Goal: Task Accomplishment & Management: Complete application form

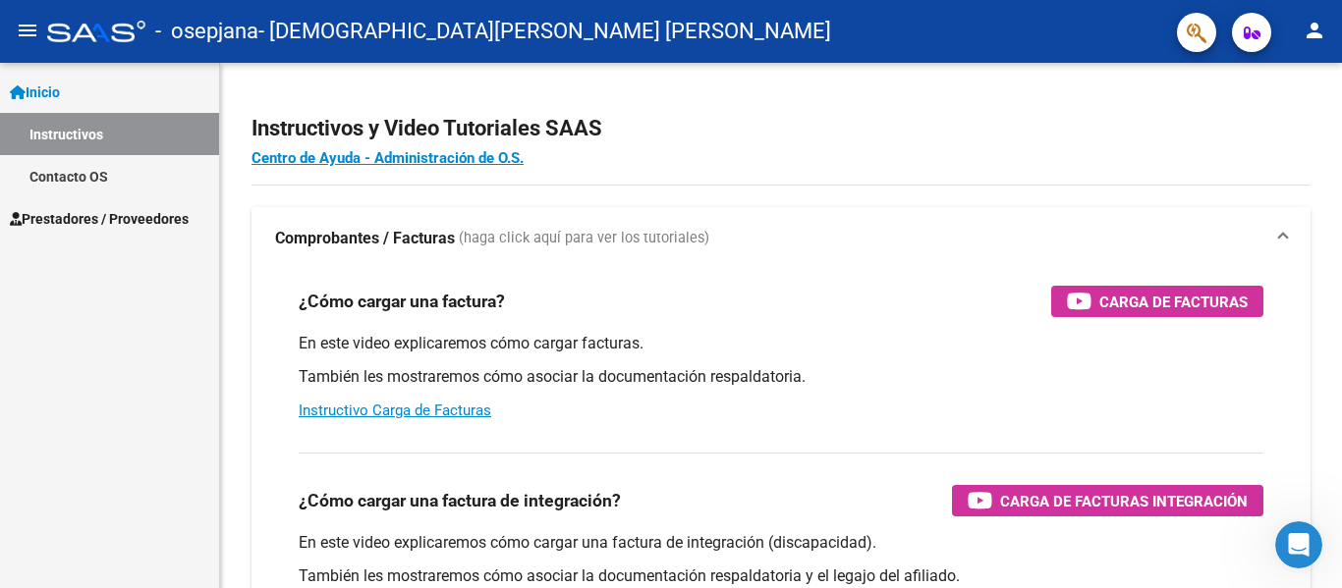
click at [170, 60] on mat-toolbar "menu - osepjana - [DEMOGRAPHIC_DATA][PERSON_NAME] [PERSON_NAME] person" at bounding box center [671, 31] width 1342 height 63
click at [156, 204] on link "Prestadores / Proveedores" at bounding box center [109, 218] width 219 height 42
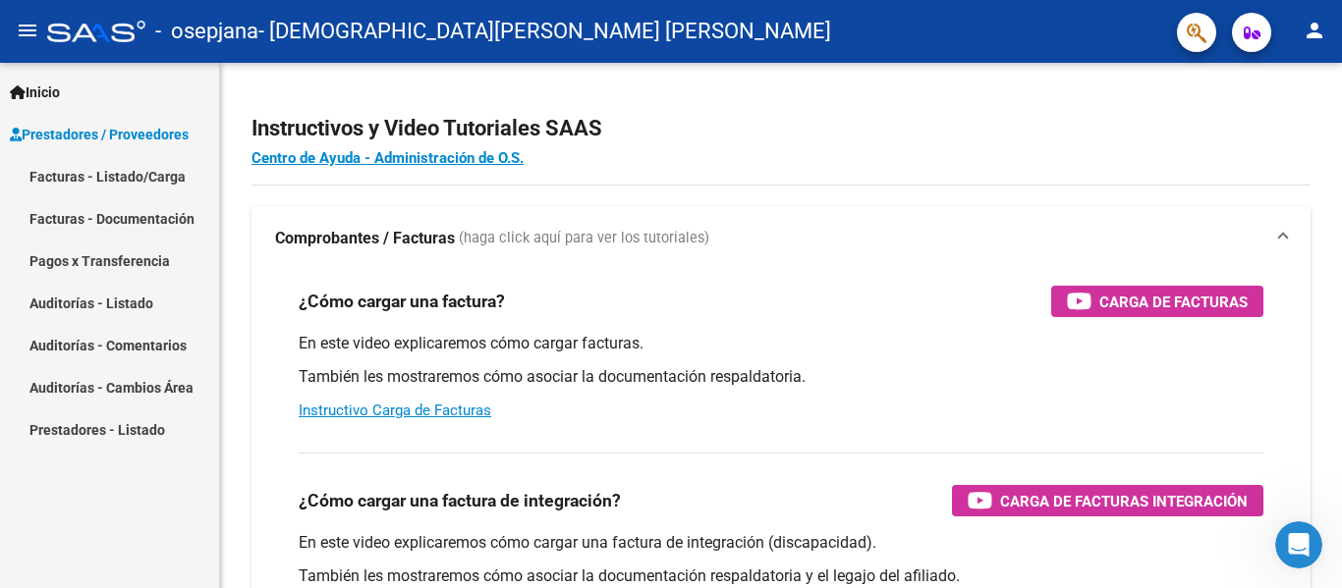
click at [170, 267] on link "Pagos x Transferencia" at bounding box center [109, 261] width 219 height 42
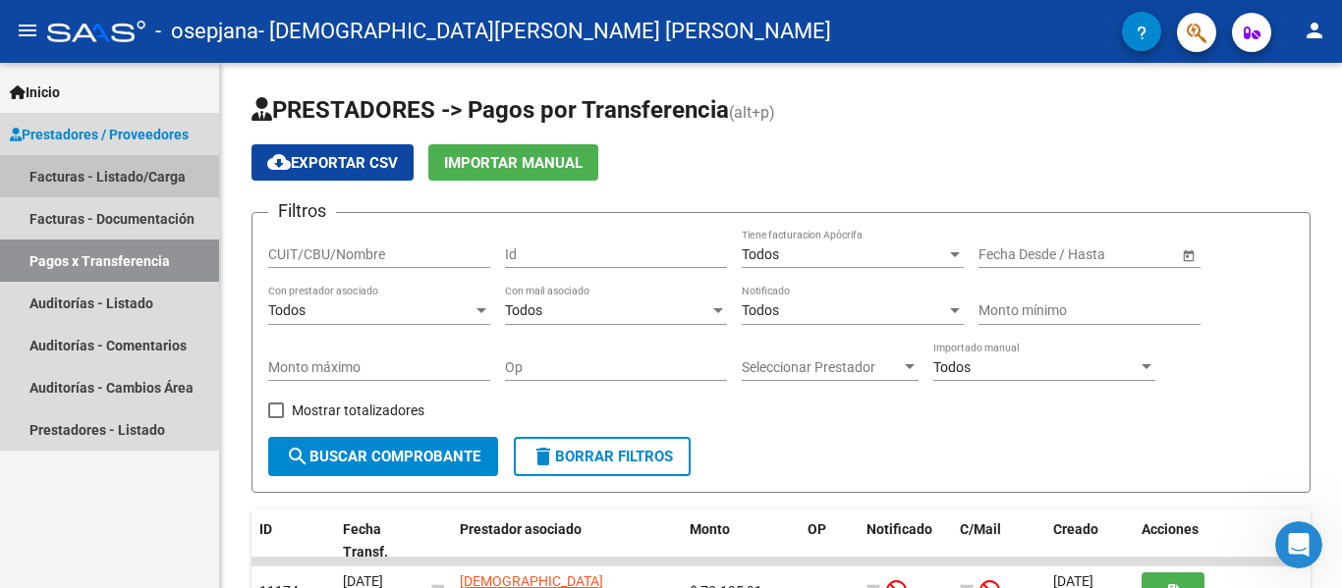
click at [169, 174] on link "Facturas - Listado/Carga" at bounding box center [109, 176] width 219 height 42
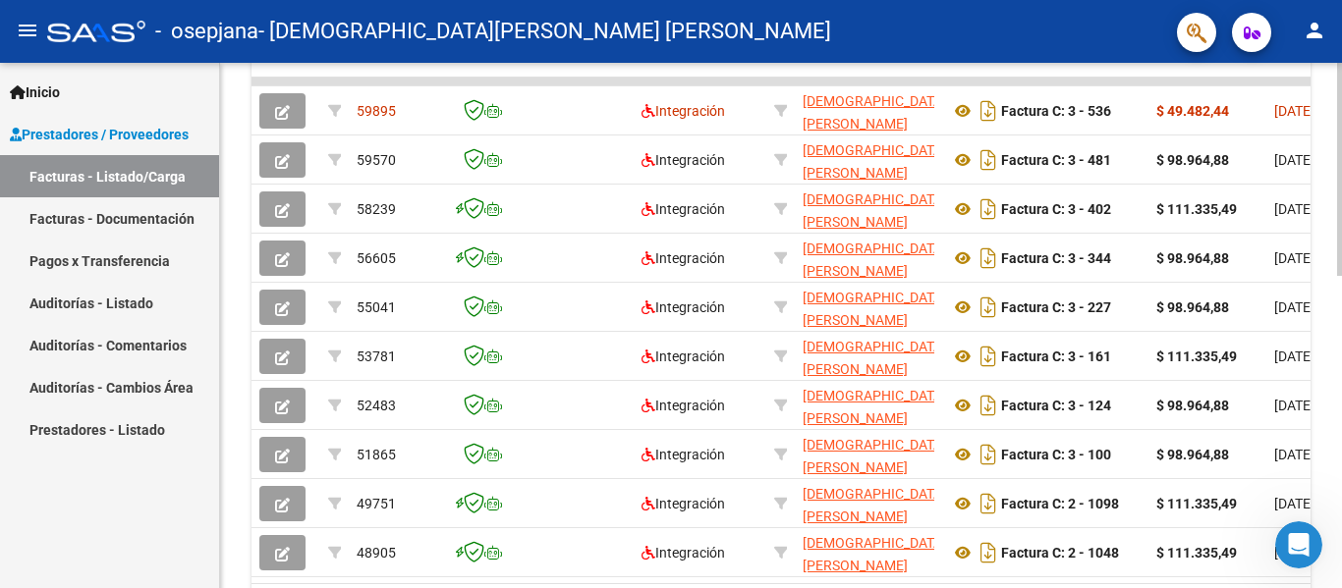
scroll to position [548, 0]
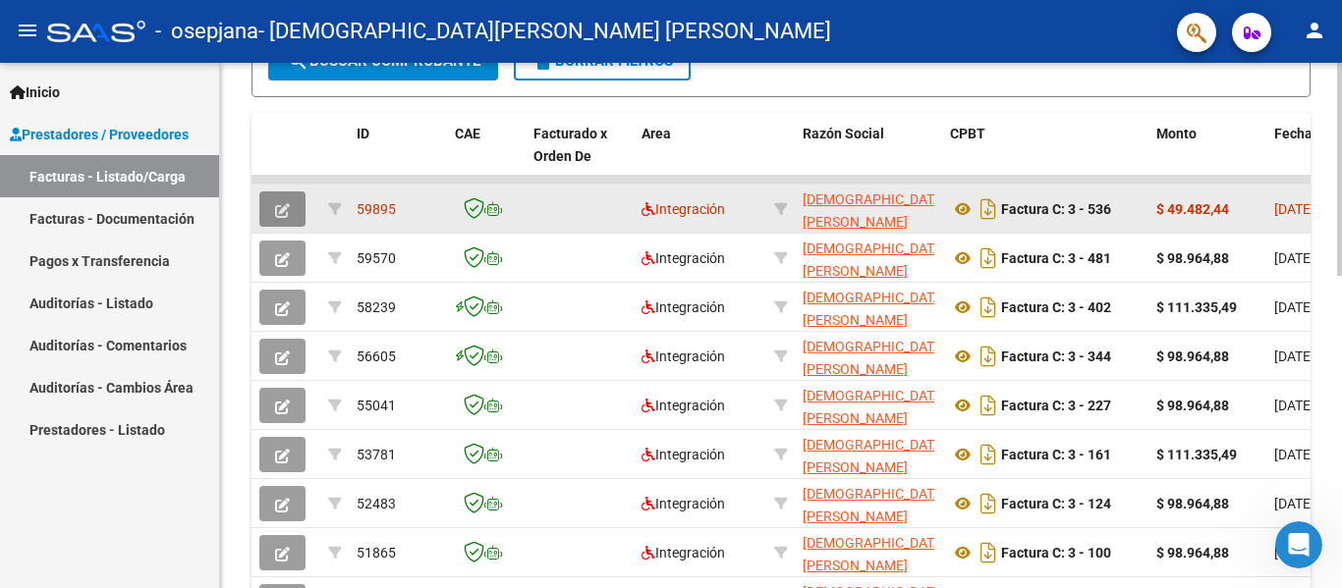
click at [275, 203] on icon "button" at bounding box center [282, 210] width 15 height 15
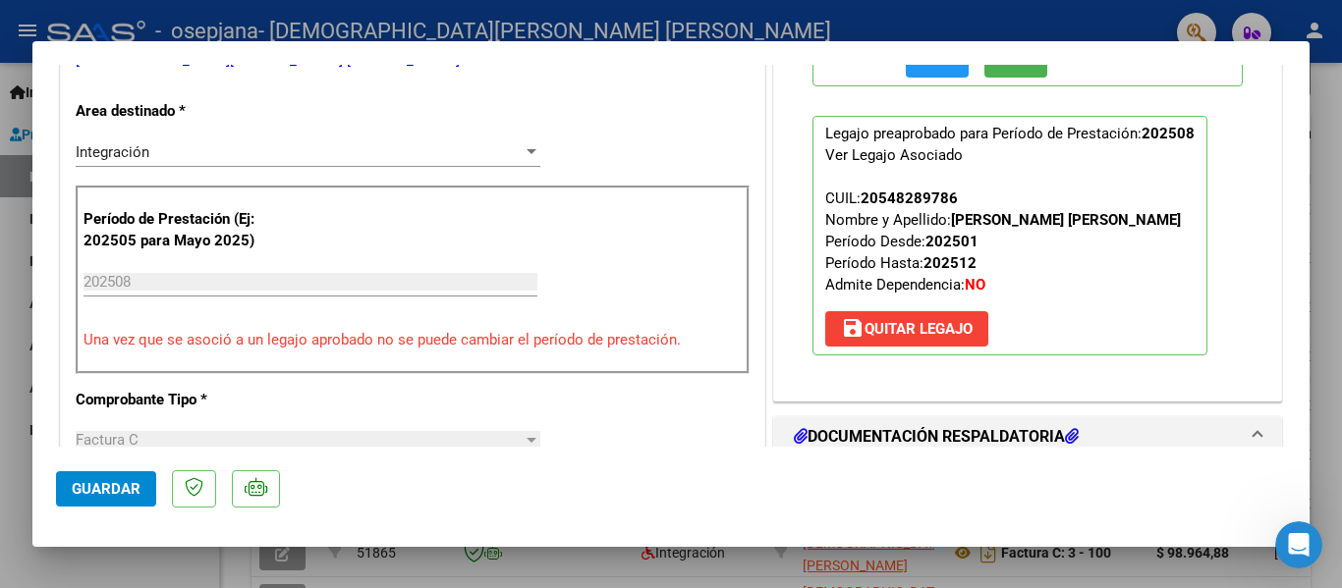
scroll to position [589, 0]
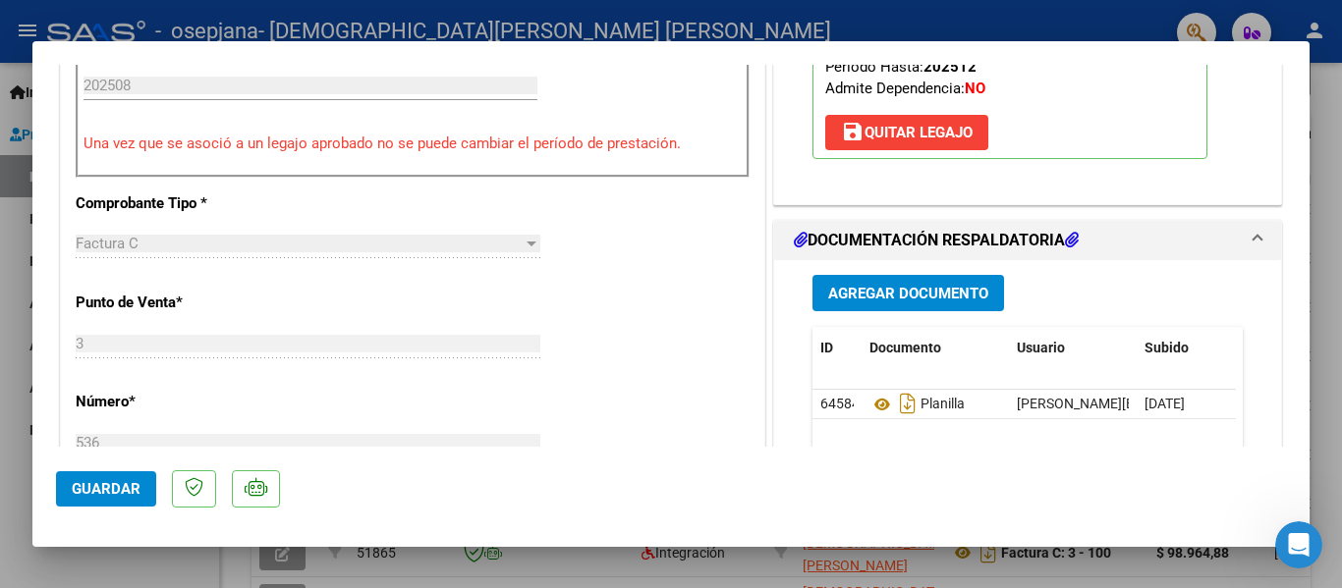
click at [278, 560] on div at bounding box center [671, 294] width 1342 height 588
type input "$ 0,00"
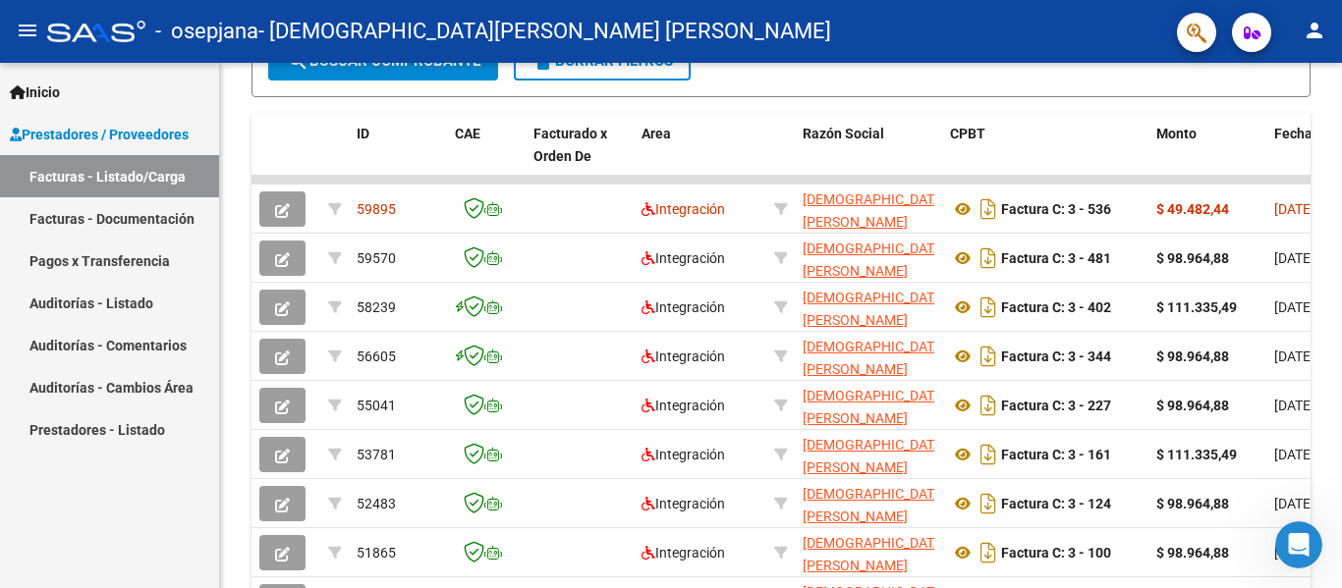
scroll to position [548, 0]
